Goal: Task Accomplishment & Management: Manage account settings

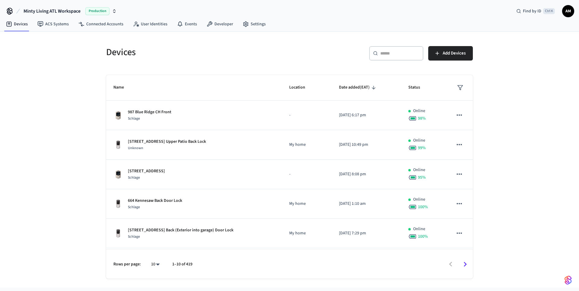
click at [397, 54] on input "text" at bounding box center [399, 53] width 39 height 6
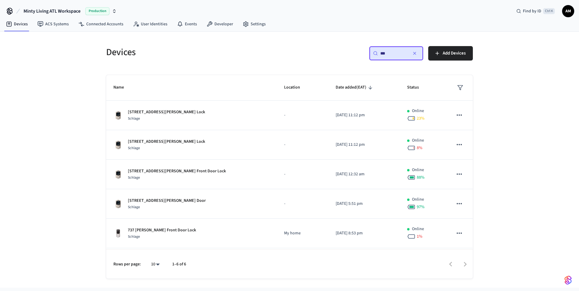
type input "***"
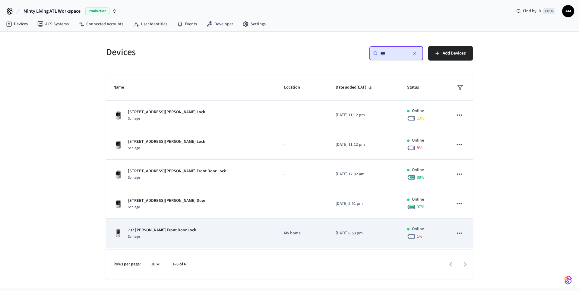
click at [157, 230] on p "737 [PERSON_NAME] Front Door Lock" at bounding box center [162, 230] width 68 height 6
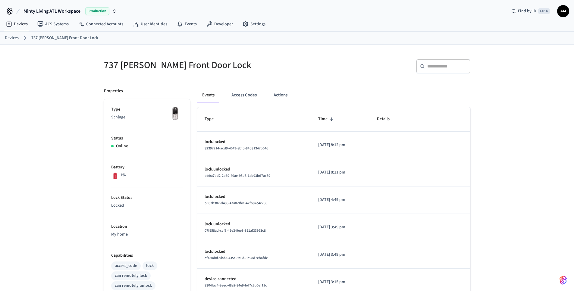
click at [9, 40] on link "Devices" at bounding box center [12, 38] width 14 height 6
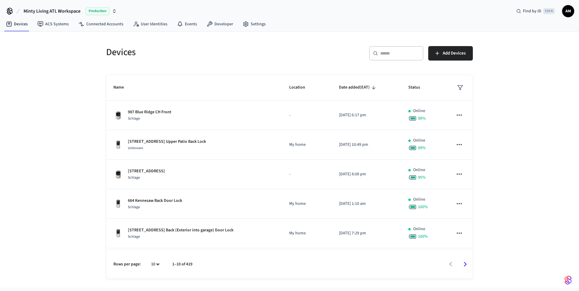
drag, startPoint x: 399, startPoint y: 99, endPoint x: 486, endPoint y: 91, distance: 87.7
click at [486, 91] on div "Devices ​ ​ Add Devices Name Location Date added (EAT) Status 987 Blue Ridge CH…" at bounding box center [289, 160] width 579 height 256
click at [535, 75] on div "Devices ​ ​ Add Devices Name Location Date added (EAT) Status 987 Blue Ridge CH…" at bounding box center [289, 160] width 579 height 256
click at [156, 265] on body "Minty Living ATL Workspace Production Find by ID Ctrl K AM Devices ACS Systems …" at bounding box center [289, 144] width 579 height 288
click at [157, 258] on li "100" at bounding box center [153, 257] width 16 height 16
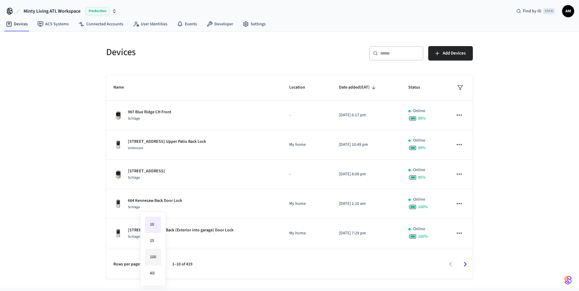
type input "***"
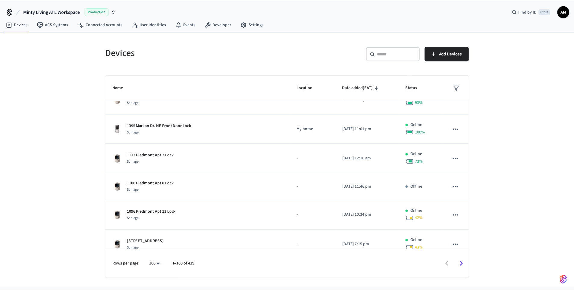
scroll to position [695, 0]
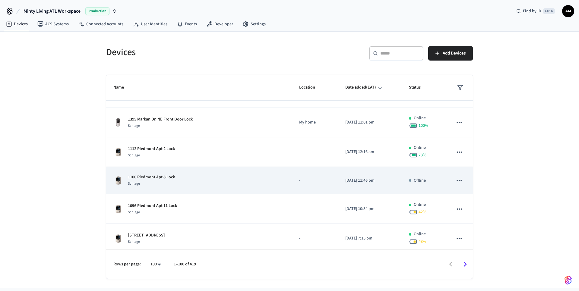
click at [228, 187] on td "1100 Piedmont Apt 8 Lock Schlage" at bounding box center [199, 180] width 186 height 27
click at [143, 187] on td "1100 Piedmont Apt 8 Lock Schlage" at bounding box center [199, 180] width 186 height 27
click at [150, 178] on p "1100 Piedmont Apt 8 Lock" at bounding box center [151, 177] width 47 height 6
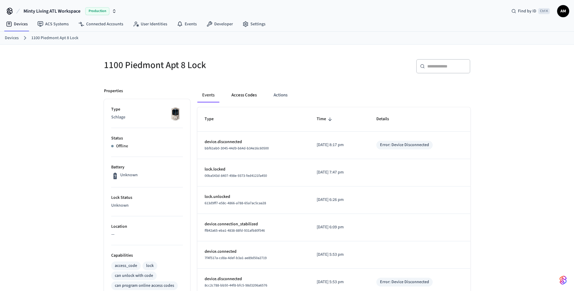
click at [240, 95] on button "Access Codes" at bounding box center [244, 95] width 35 height 14
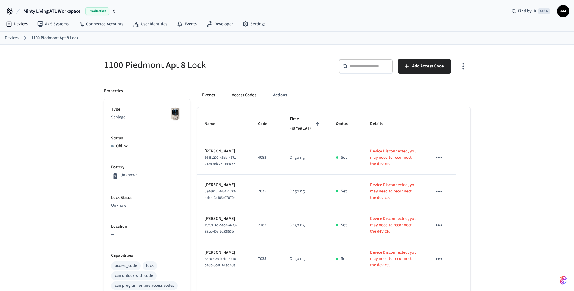
click at [207, 95] on button "Events" at bounding box center [208, 95] width 22 height 14
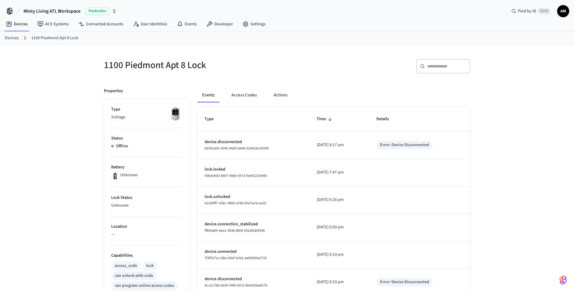
click at [14, 36] on link "Devices" at bounding box center [12, 38] width 14 height 6
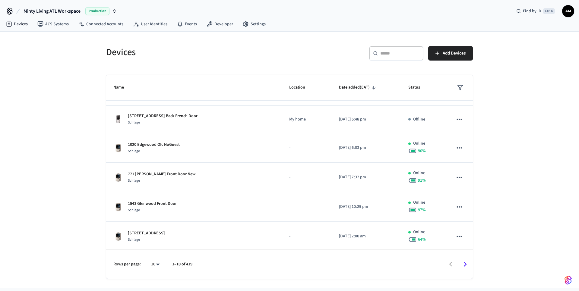
scroll to position [144, 0]
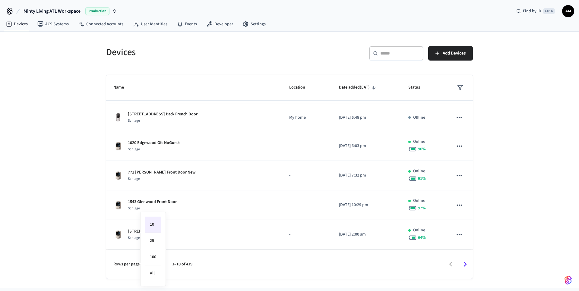
click at [157, 264] on body "Minty Living ATL Workspace Production Find by ID Ctrl K AM Devices ACS Systems …" at bounding box center [289, 144] width 579 height 288
click at [156, 258] on li "100" at bounding box center [153, 257] width 16 height 16
type input "***"
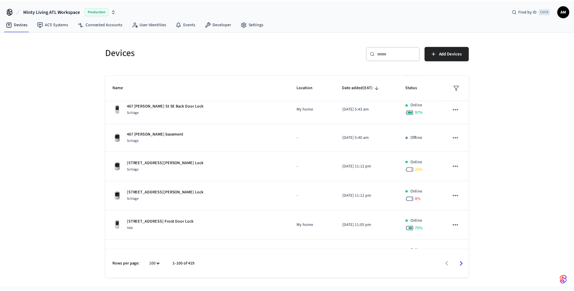
scroll to position [1549, 0]
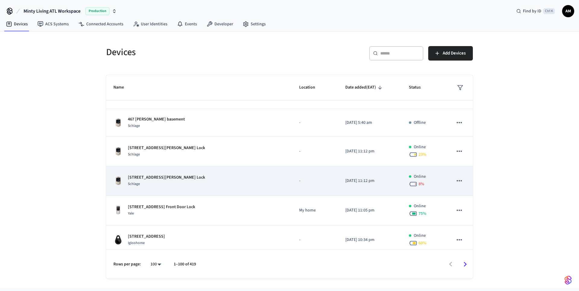
click at [147, 177] on p "[STREET_ADDRESS][PERSON_NAME] Lock" at bounding box center [166, 178] width 77 height 6
click at [124, 179] on div "955 Wylie Unit 5 Lock Schlage" at bounding box center [198, 181] width 171 height 13
click at [143, 175] on p "[STREET_ADDRESS][PERSON_NAME] Lock" at bounding box center [166, 178] width 77 height 6
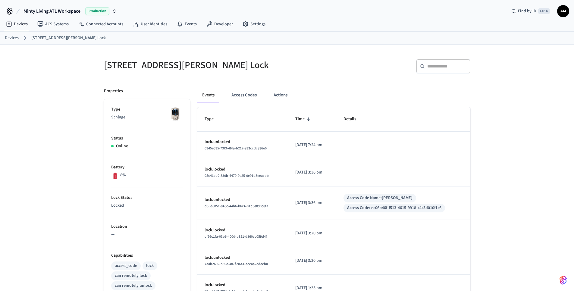
click at [15, 39] on link "Devices" at bounding box center [12, 38] width 14 height 6
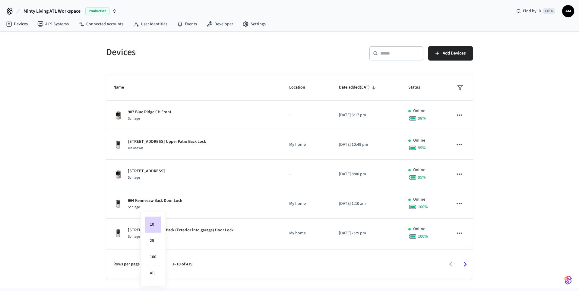
click at [156, 263] on body "Minty Living ATL Workspace Production Find by ID Ctrl K AM Devices ACS Systems …" at bounding box center [289, 144] width 579 height 288
click at [156, 258] on li "100" at bounding box center [153, 257] width 16 height 16
type input "***"
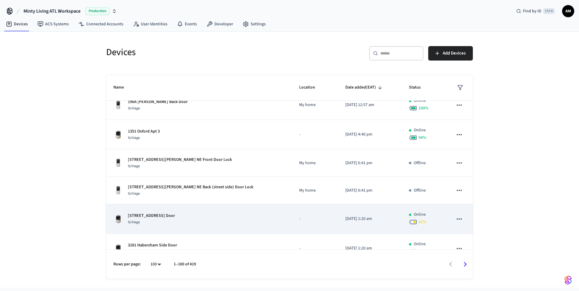
scroll to position [2780, 0]
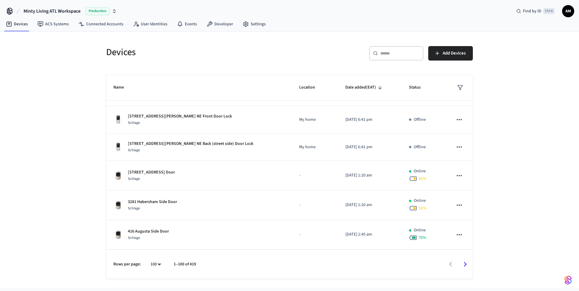
click at [465, 265] on icon "Go to next page" at bounding box center [465, 264] width 3 height 5
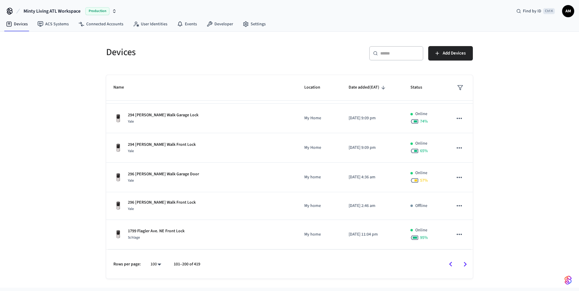
scroll to position [2739, 0]
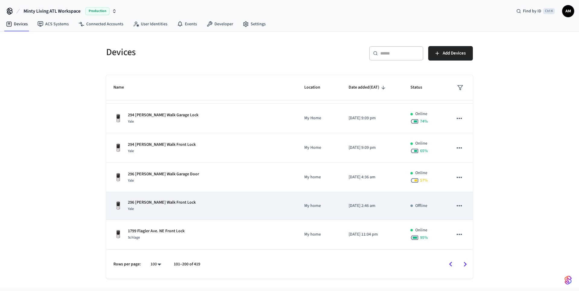
click at [162, 203] on p "296 [PERSON_NAME] Walk Front Lock" at bounding box center [162, 203] width 68 height 6
click at [169, 203] on p "296 [PERSON_NAME] Walk Front Lock" at bounding box center [162, 203] width 68 height 6
click at [304, 205] on p "My home" at bounding box center [319, 206] width 30 height 6
click at [171, 200] on p "296 [PERSON_NAME] Walk Front Lock" at bounding box center [162, 203] width 68 height 6
click at [164, 203] on p "296 [PERSON_NAME] Walk Front Lock" at bounding box center [162, 203] width 68 height 6
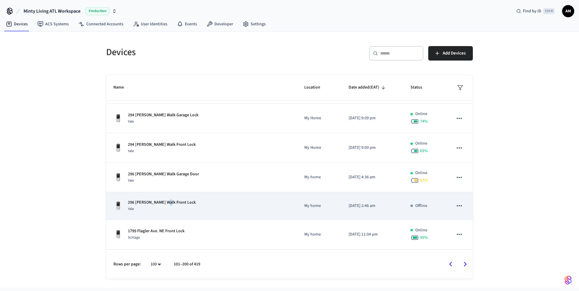
click at [164, 203] on p "296 [PERSON_NAME] Walk Front Lock" at bounding box center [162, 203] width 68 height 6
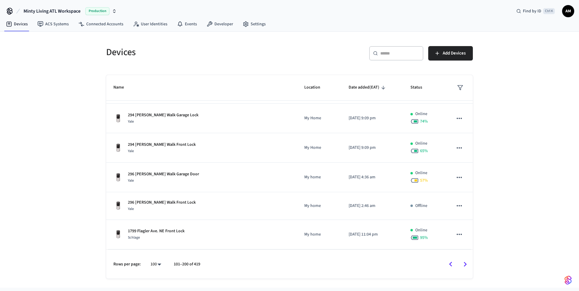
click at [84, 195] on div "Devices ​ ​ Add Devices Name Location Date added (EAT) Status 416 Augusta Front…" at bounding box center [289, 160] width 579 height 256
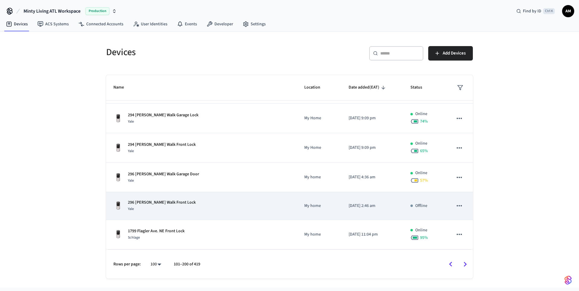
click at [134, 201] on p "296 [PERSON_NAME] Walk Front Lock" at bounding box center [162, 203] width 68 height 6
click at [134, 205] on p "296 [PERSON_NAME] Walk Front Lock" at bounding box center [162, 203] width 68 height 6
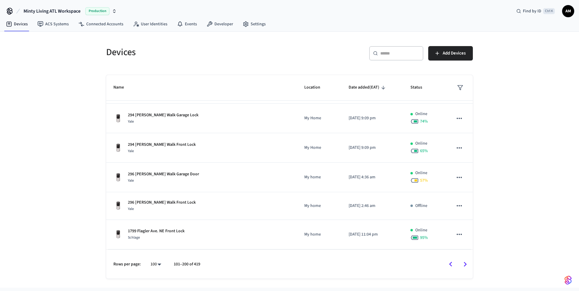
click at [80, 197] on div "Devices ​ ​ Add Devices Name Location Date added (EAT) Status 416 Augusta Front…" at bounding box center [289, 160] width 579 height 256
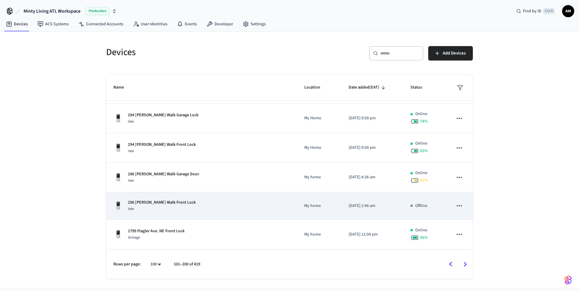
click at [310, 207] on p "My home" at bounding box center [319, 206] width 30 height 6
click at [270, 200] on div "[STREET_ADDRESS][PERSON_NAME] Front Lock Yale" at bounding box center [201, 206] width 176 height 13
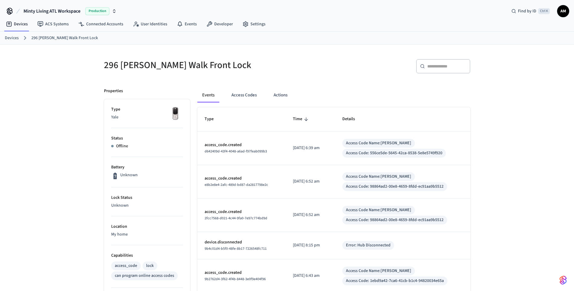
click at [9, 37] on link "Devices" at bounding box center [12, 38] width 14 height 6
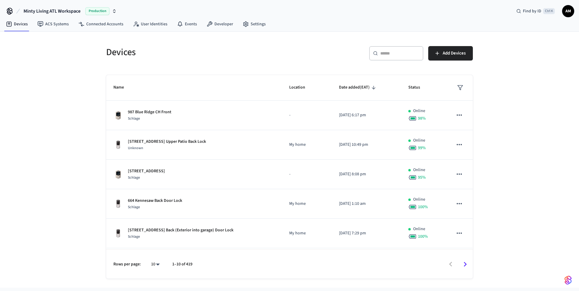
click at [157, 264] on body "Minty Living ATL Workspace Production Find by ID Ctrl K AM Devices ACS Systems …" at bounding box center [289, 144] width 579 height 288
click at [155, 259] on li "100" at bounding box center [153, 257] width 16 height 16
type input "***"
click at [466, 264] on icon "Go to next page" at bounding box center [465, 264] width 3 height 5
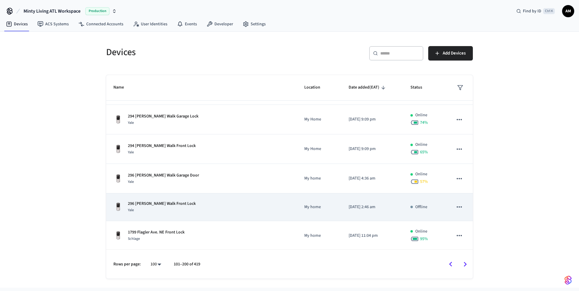
scroll to position [2739, 0]
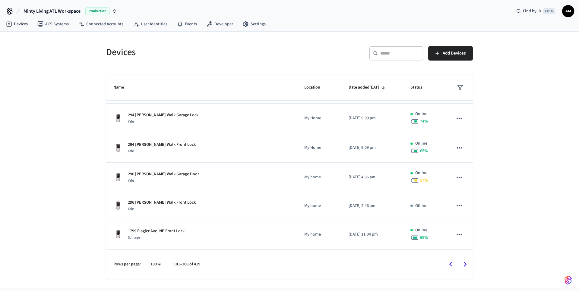
click at [465, 264] on icon "Go to next page" at bounding box center [464, 264] width 9 height 9
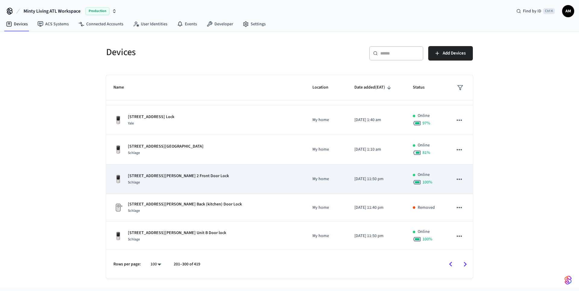
scroll to position [2758, 0]
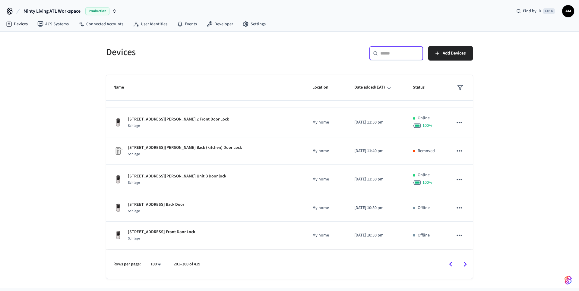
click at [382, 56] on input "text" at bounding box center [399, 53] width 39 height 6
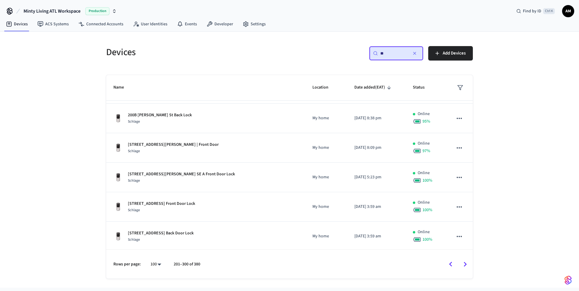
scroll to position [0, 0]
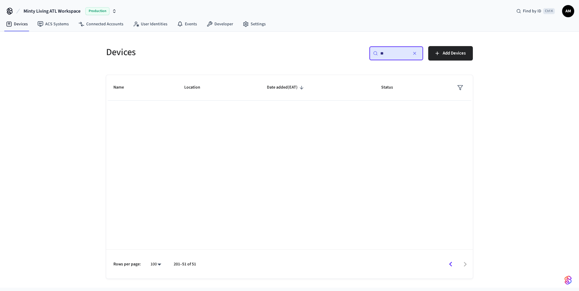
type input "**"
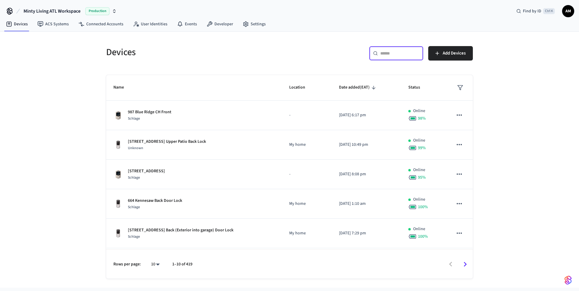
click at [397, 52] on input "text" at bounding box center [399, 53] width 39 height 6
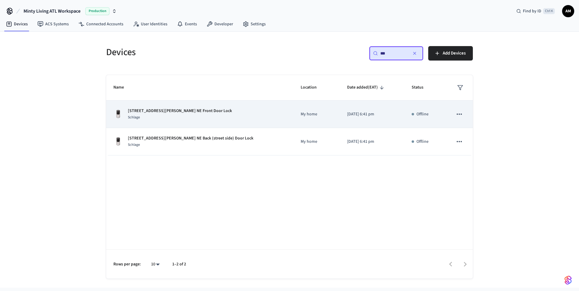
type input "**"
click at [156, 110] on p "[STREET_ADDRESS][PERSON_NAME] NE Front Door Lock" at bounding box center [180, 111] width 104 height 6
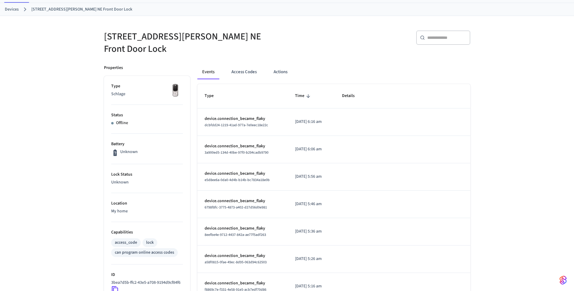
scroll to position [19, 0]
